Goal: Transaction & Acquisition: Purchase product/service

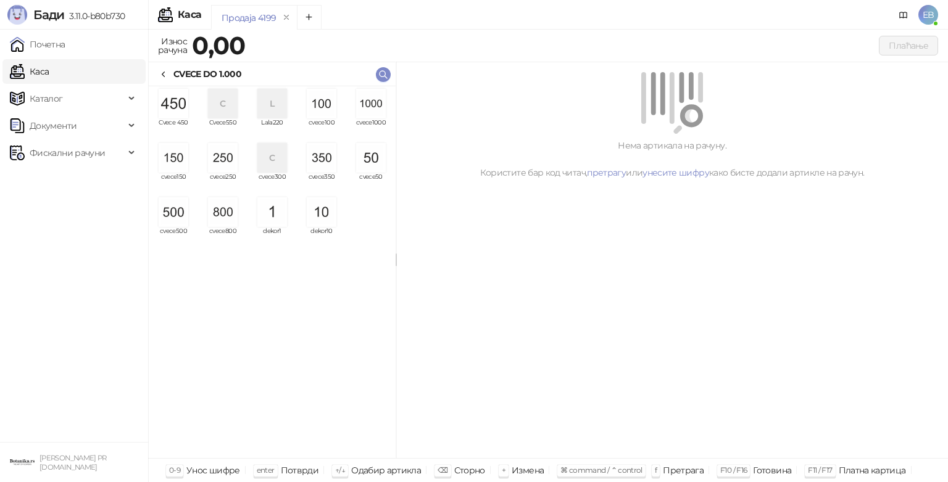
click at [378, 112] on img "grid" at bounding box center [371, 104] width 30 height 30
click at [371, 116] on img "grid" at bounding box center [371, 104] width 30 height 30
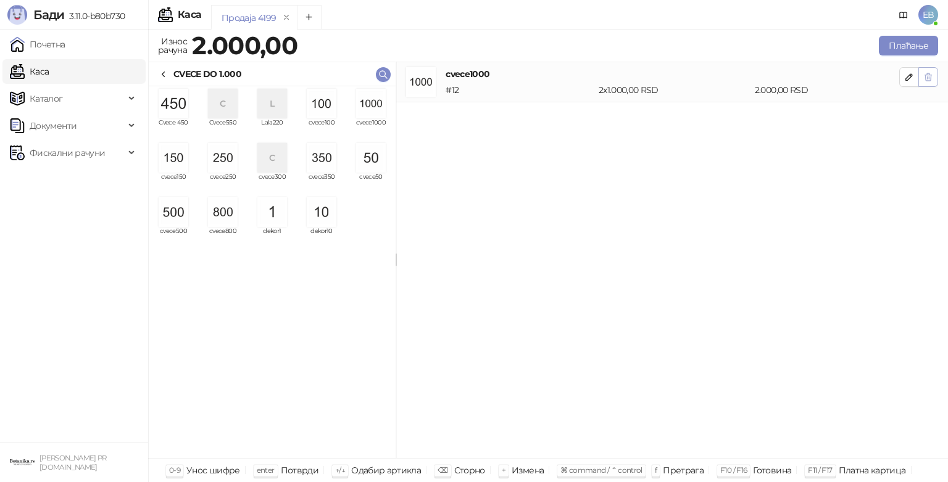
click at [927, 76] on icon "button" at bounding box center [928, 76] width 7 height 7
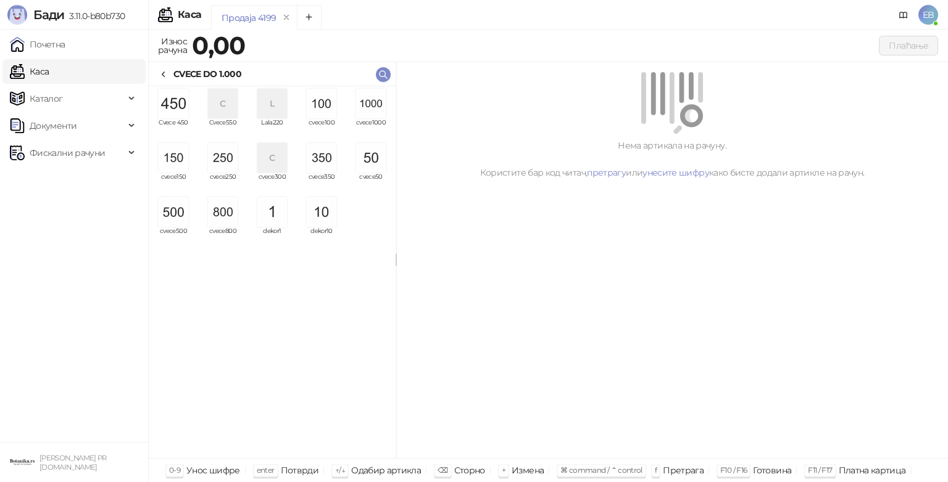
click at [381, 99] on img "grid" at bounding box center [371, 104] width 30 height 30
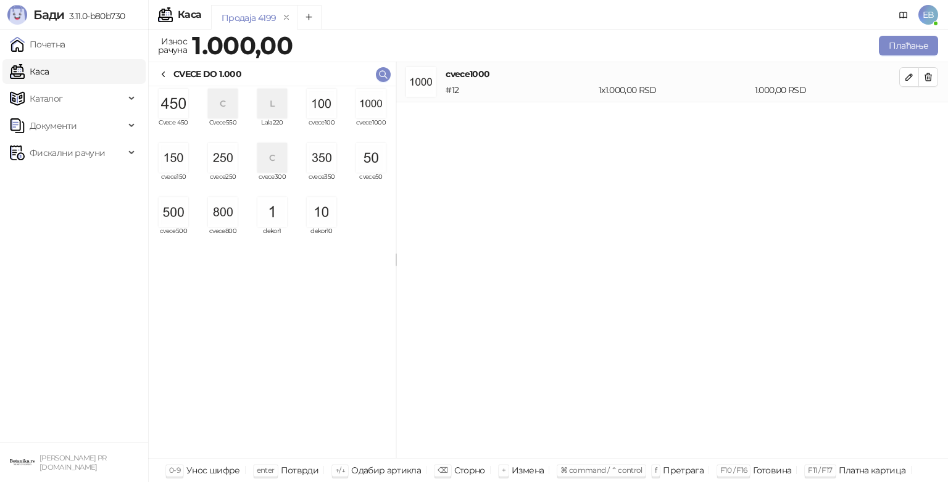
click at [180, 170] on img "grid" at bounding box center [174, 158] width 30 height 30
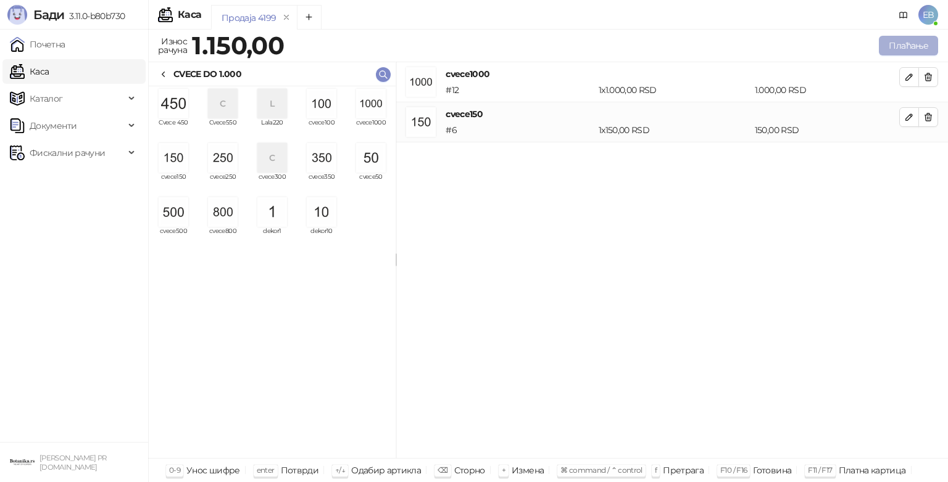
click at [915, 48] on button "Плаћање" at bounding box center [907, 46] width 59 height 20
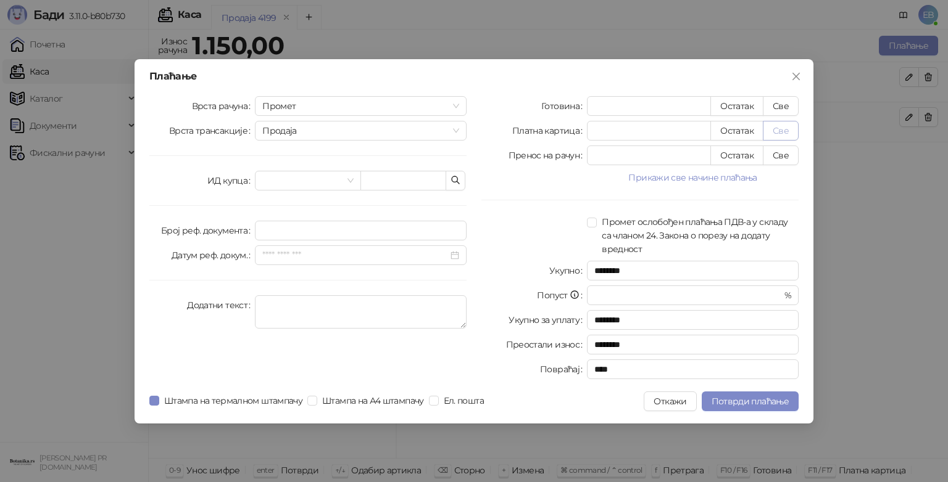
click at [785, 130] on button "Све" at bounding box center [780, 131] width 36 height 20
type input "****"
click at [764, 403] on span "Потврди плаћање" at bounding box center [749, 401] width 77 height 11
